Goal: Task Accomplishment & Management: Manage account settings

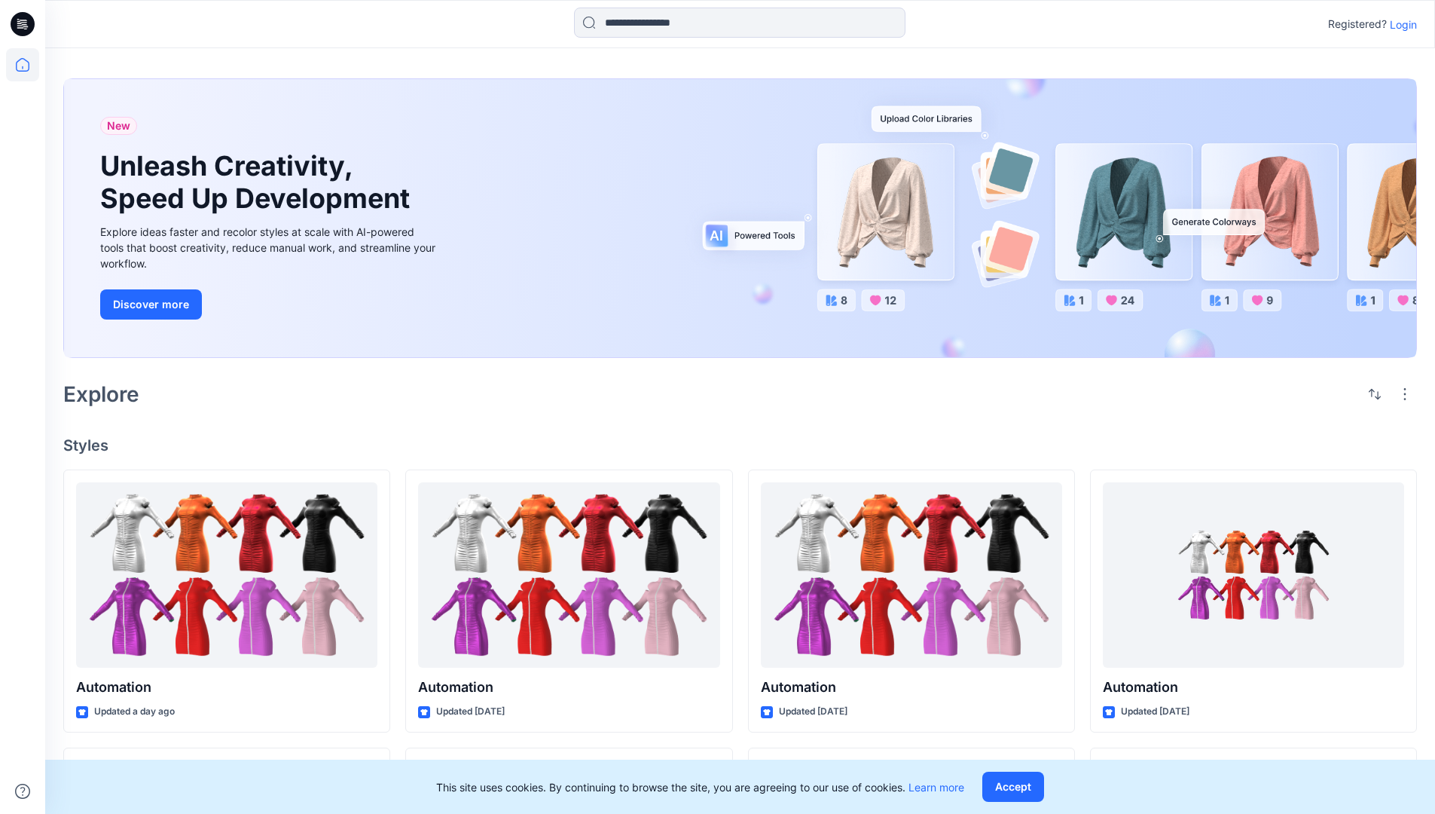
click at [1400, 24] on p "Login" at bounding box center [1403, 25] width 27 height 16
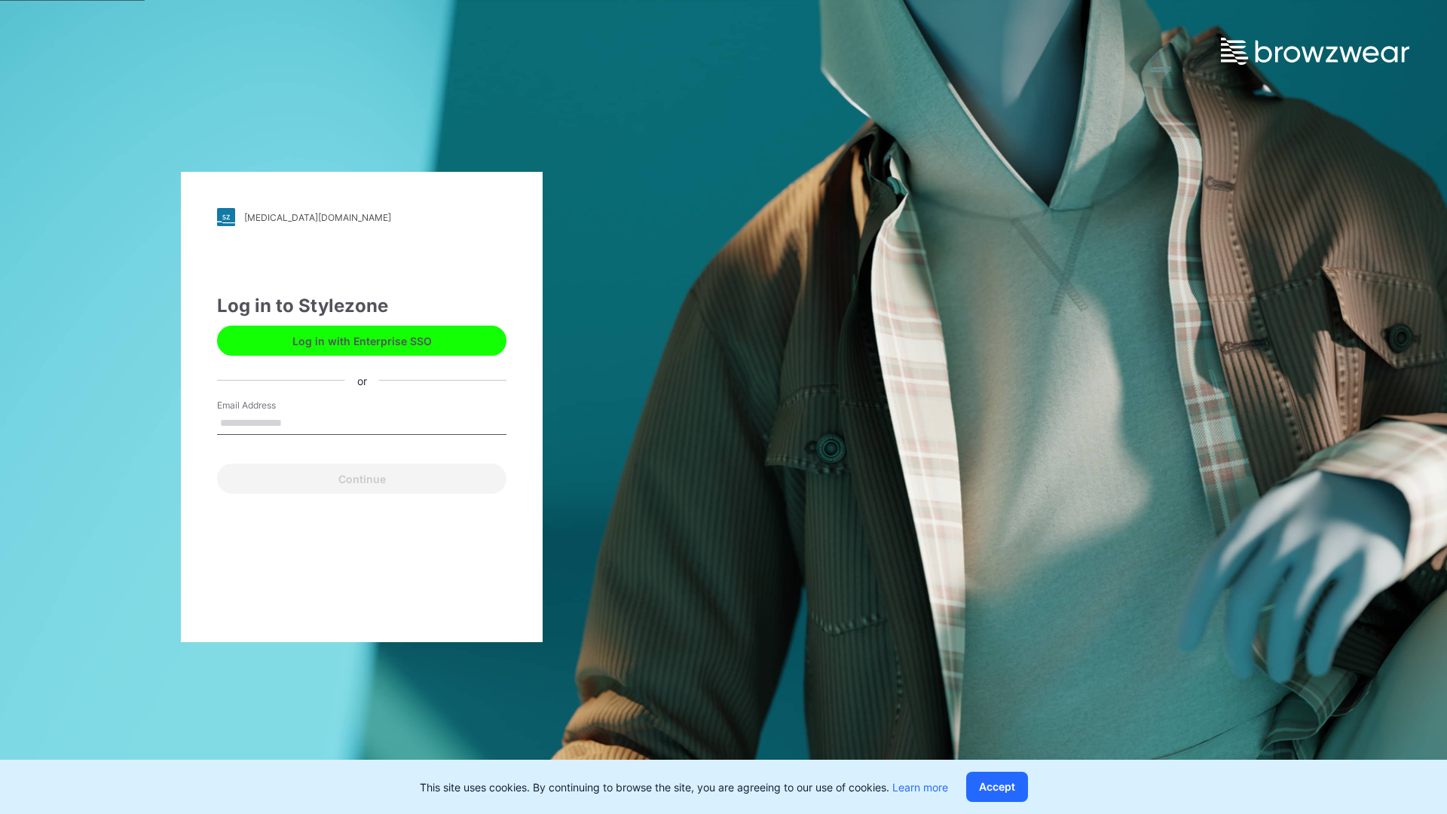
click at [298, 422] on input "Email Address" at bounding box center [361, 423] width 289 height 23
type input "**********"
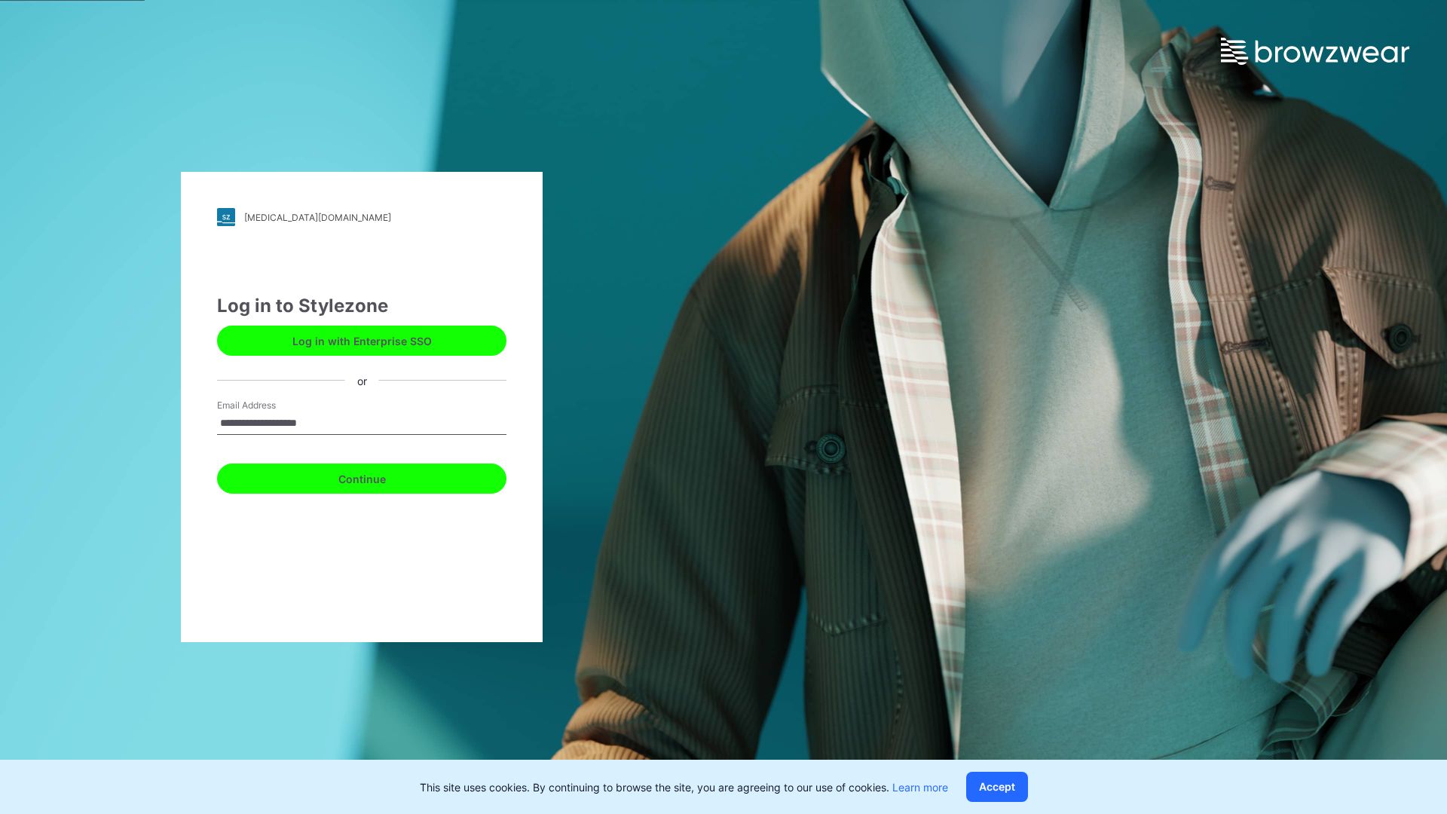
click at [378, 476] on button "Continue" at bounding box center [361, 478] width 289 height 30
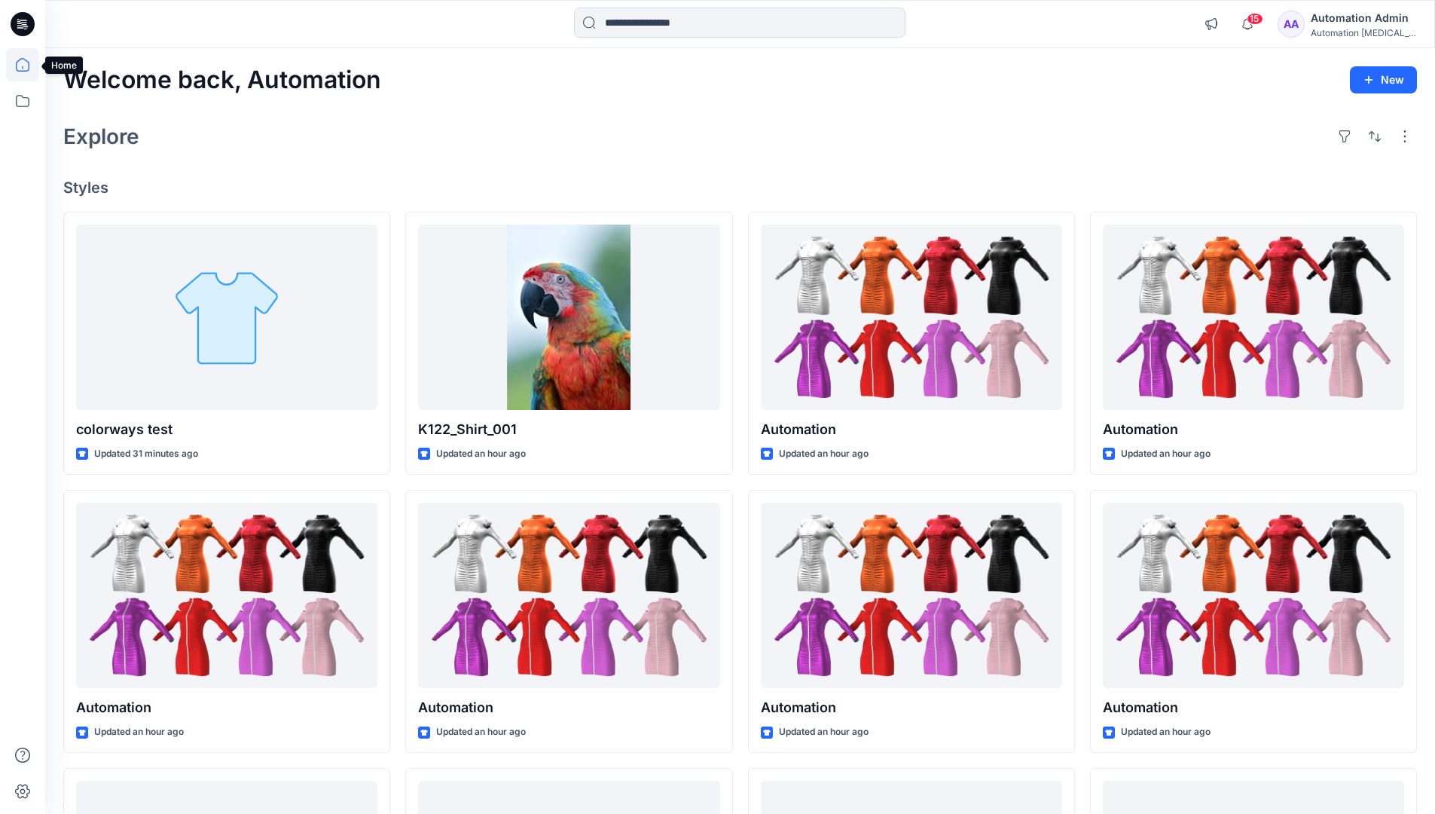
click at [29, 65] on icon at bounding box center [23, 65] width 14 height 14
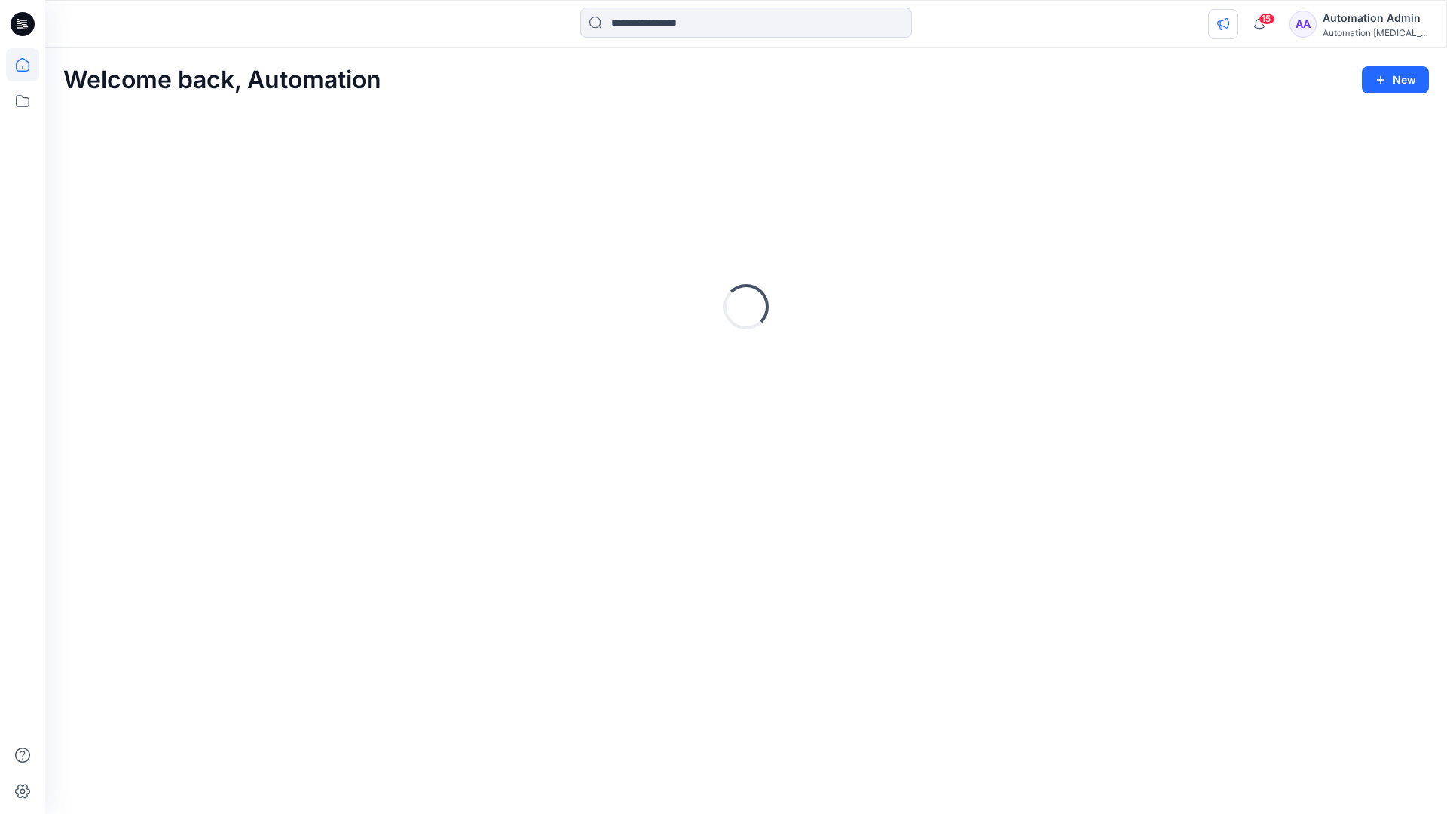
click at [1228, 27] on icon "button" at bounding box center [1222, 24] width 11 height 12
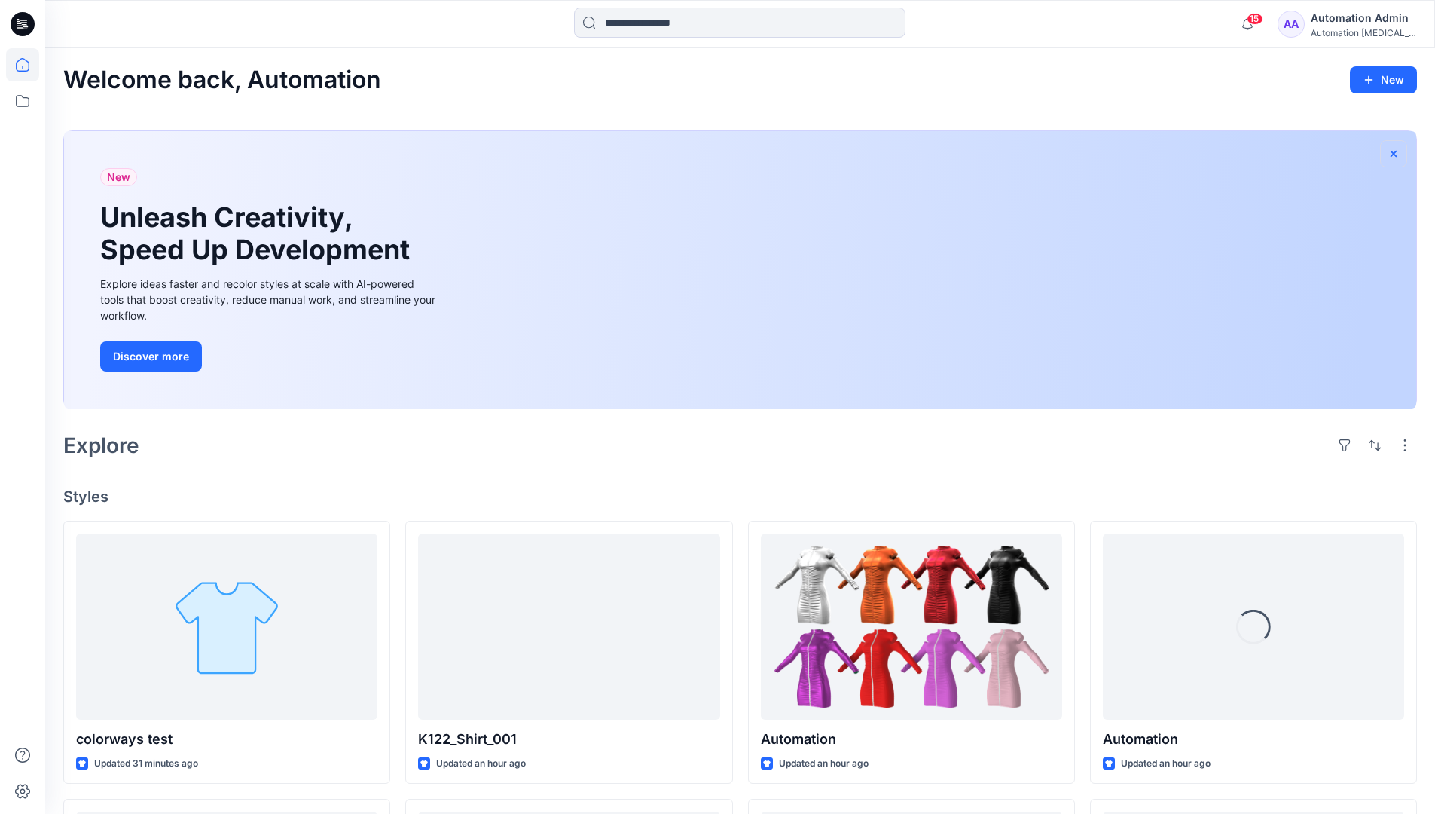
click at [1393, 151] on icon "button" at bounding box center [1394, 154] width 12 height 12
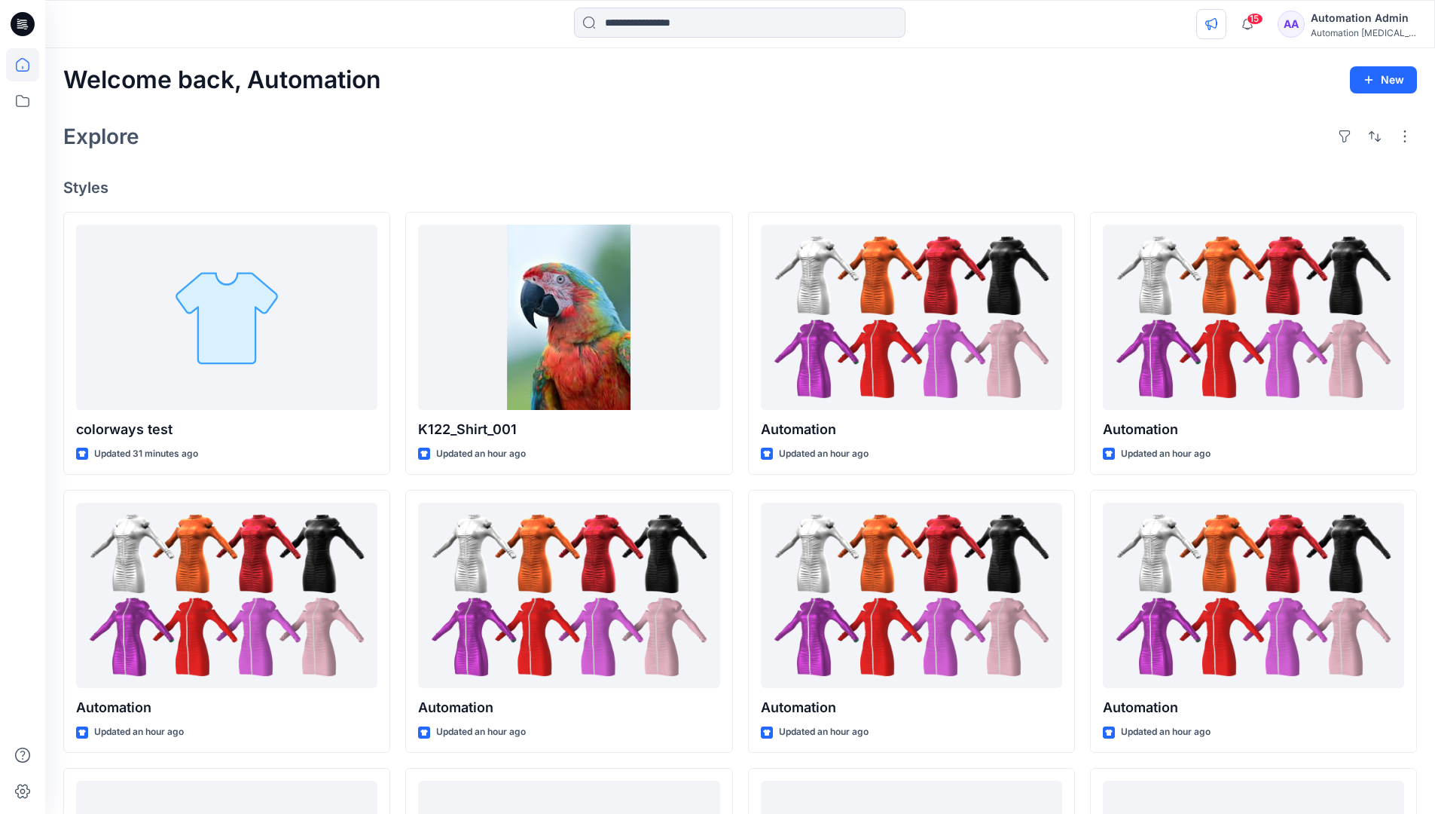
click at [1218, 21] on icon "button" at bounding box center [1212, 24] width 12 height 12
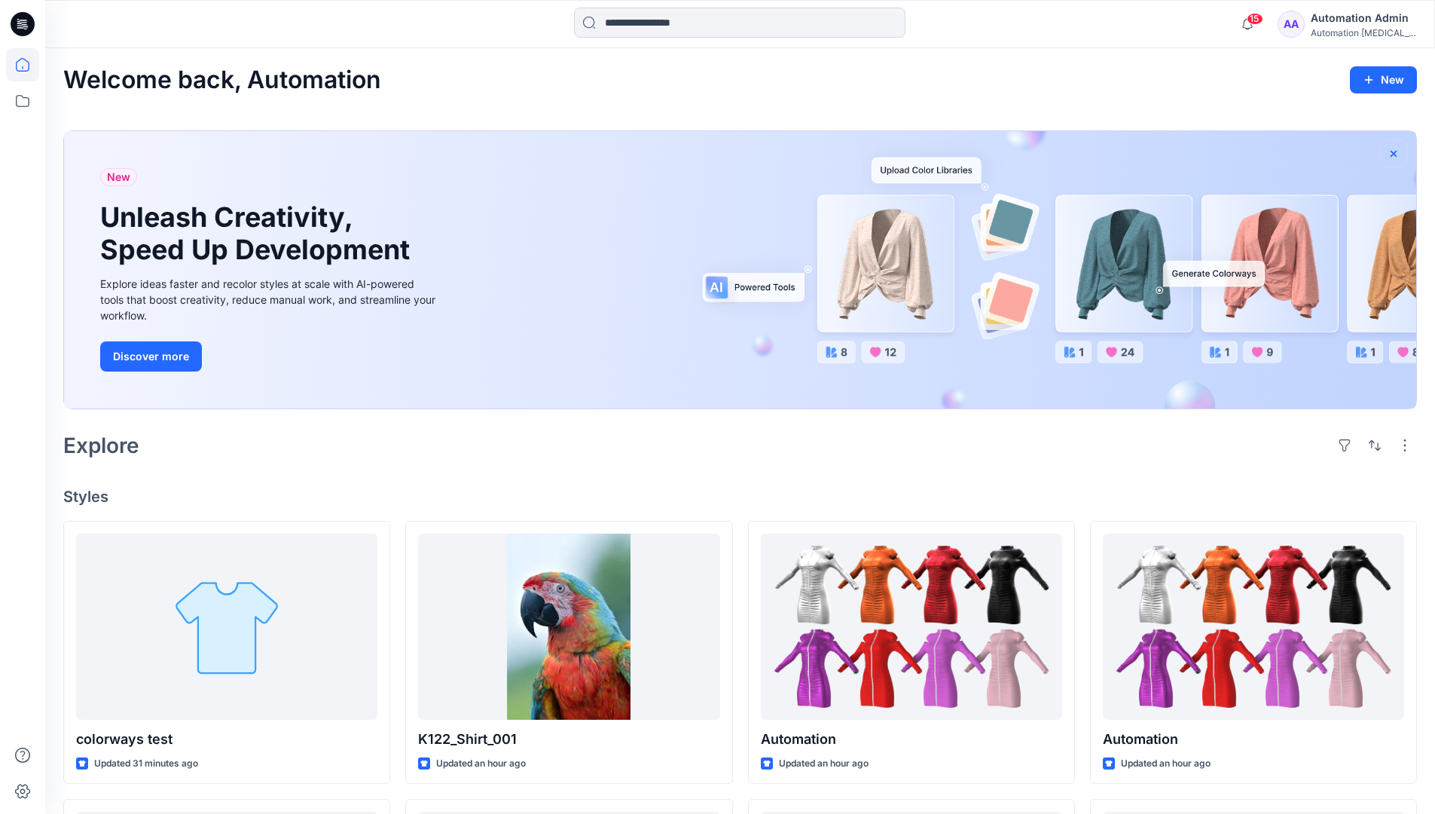
click at [1395, 154] on icon "button" at bounding box center [1394, 153] width 6 height 6
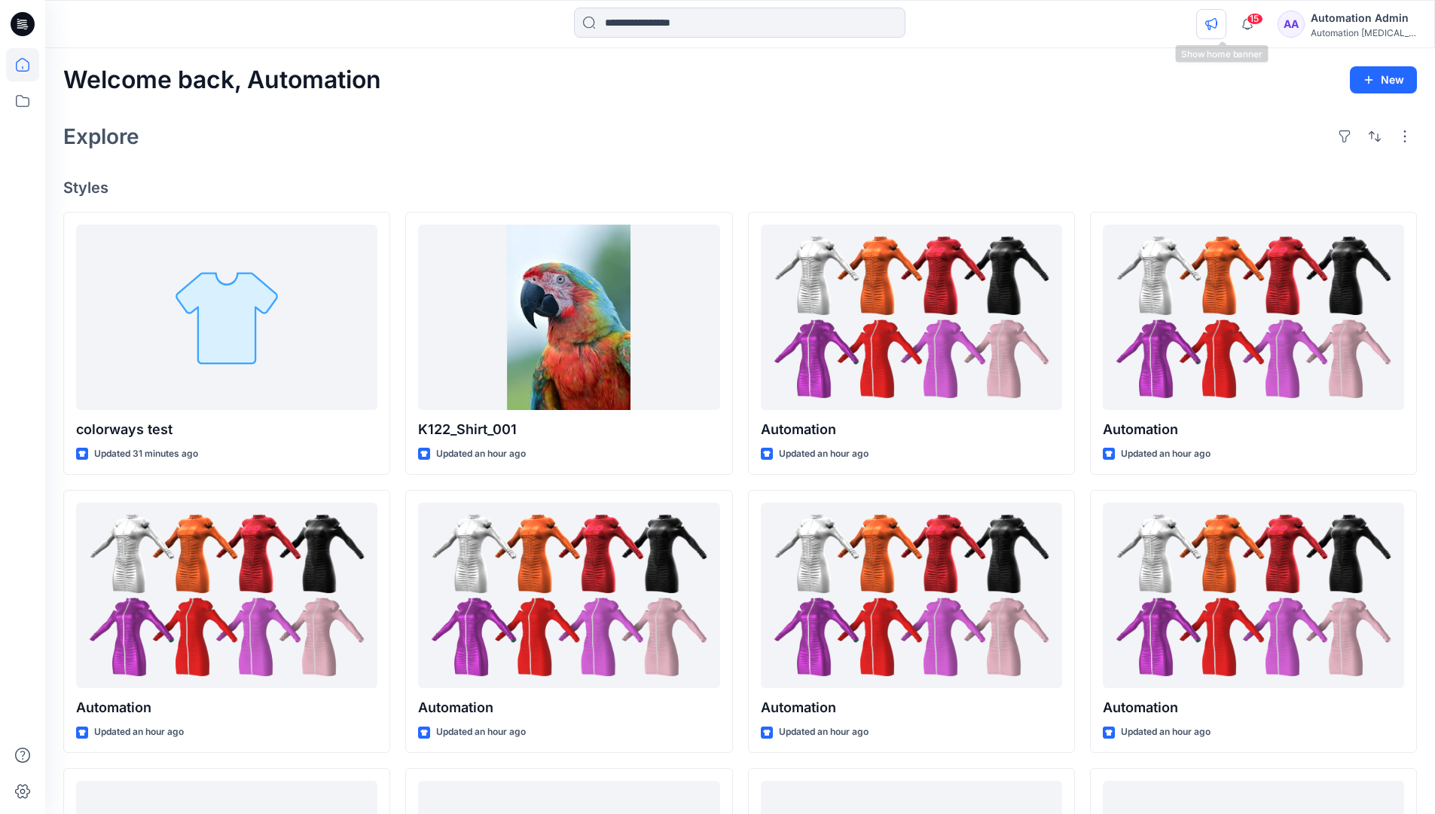
click at [1218, 26] on icon "button" at bounding box center [1212, 24] width 12 height 12
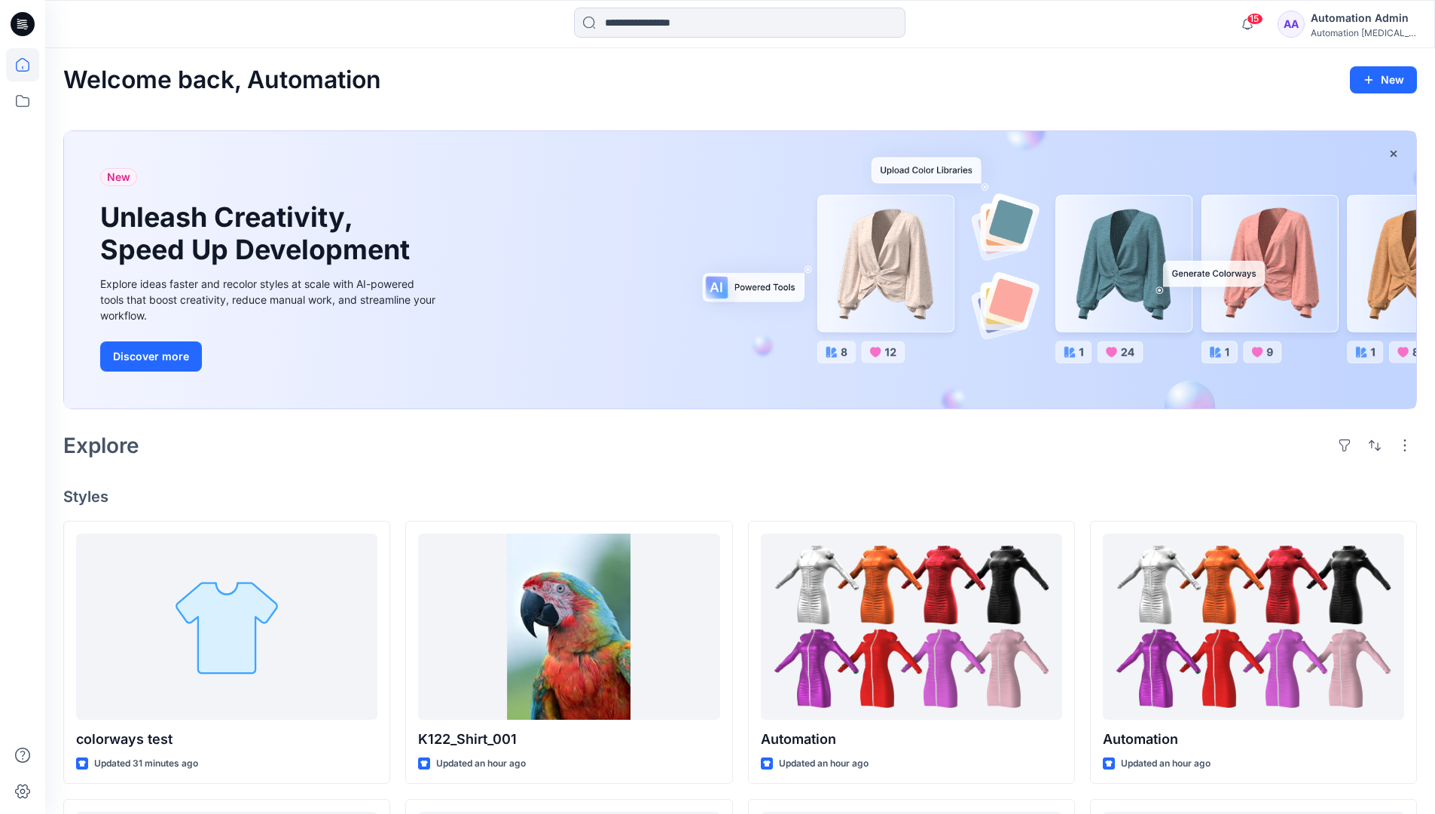
click at [1337, 34] on div "Automation [MEDICAL_DATA]..." at bounding box center [1363, 32] width 105 height 11
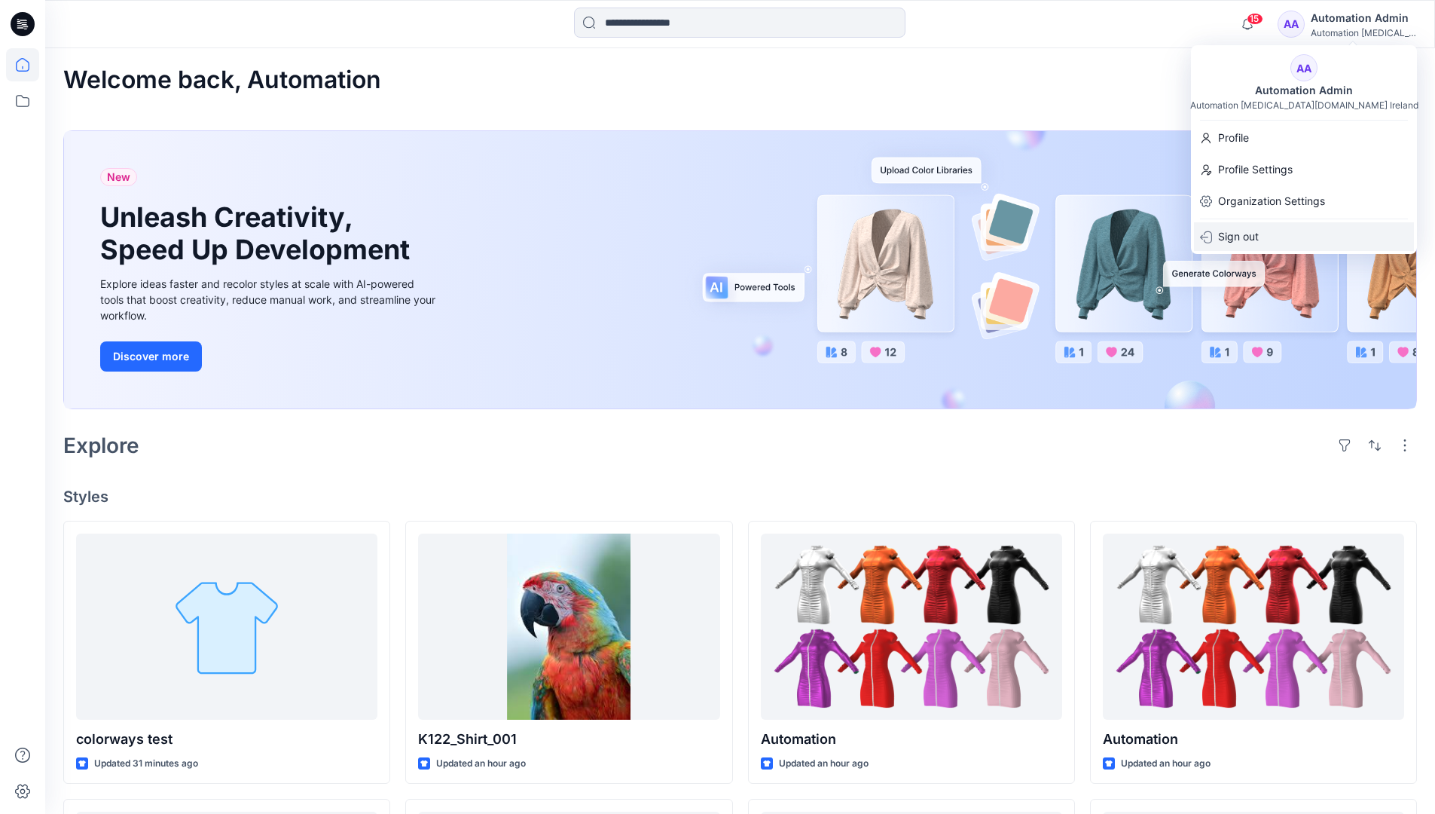
click at [1267, 232] on div "Sign out" at bounding box center [1304, 236] width 220 height 29
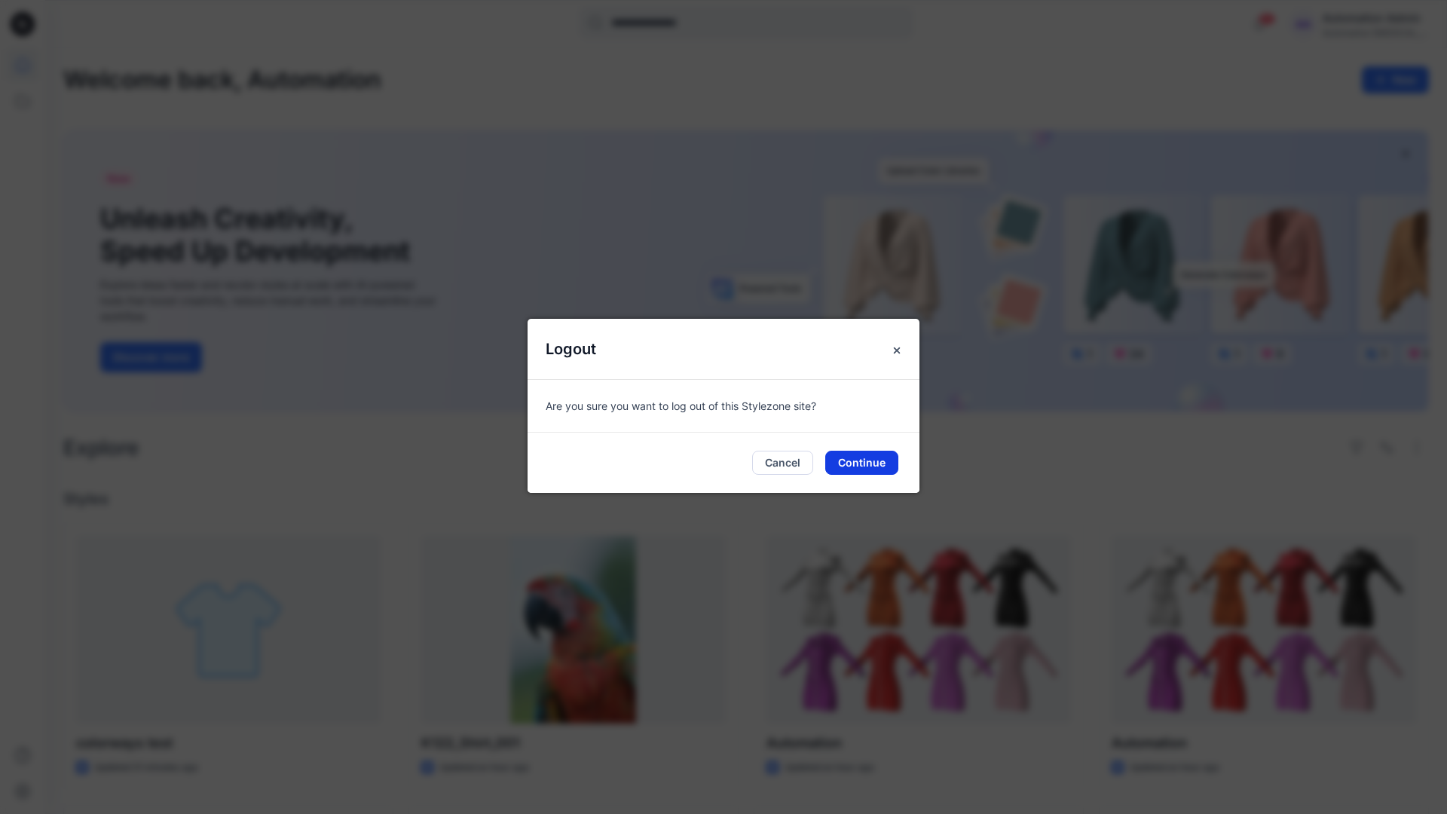
click at [888, 463] on button "Continue" at bounding box center [861, 463] width 73 height 24
